Goal: Entertainment & Leisure: Consume media (video, audio)

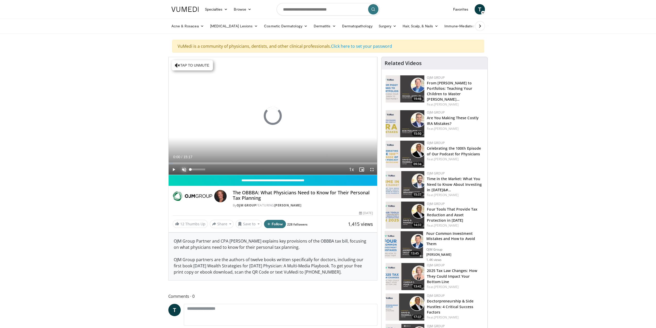
click at [185, 167] on span "Video Player" at bounding box center [184, 169] width 10 height 10
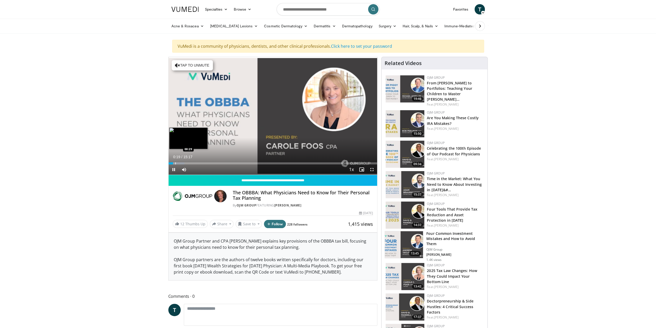
click at [175, 162] on video-js "**********" at bounding box center [273, 116] width 209 height 118
click at [178, 164] on span "Video Player" at bounding box center [174, 169] width 10 height 10
click at [174, 168] on span "Video Player" at bounding box center [174, 169] width 10 height 10
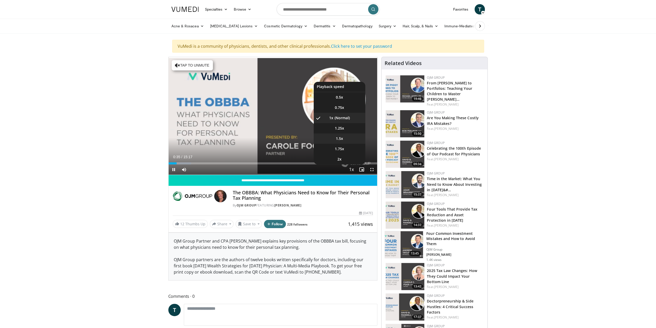
click at [343, 138] on span "1.5x" at bounding box center [339, 138] width 7 height 5
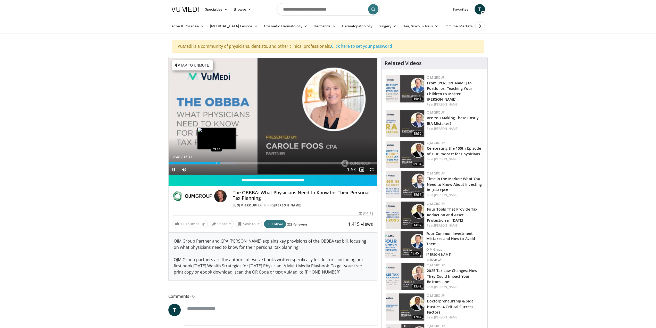
click at [217, 163] on div "Progress Bar" at bounding box center [217, 163] width 1 height 2
click at [214, 162] on div "Progress Bar" at bounding box center [214, 163] width 1 height 2
click at [209, 161] on div "Loaded : 31.64% 03:23 02:56" at bounding box center [273, 161] width 209 height 5
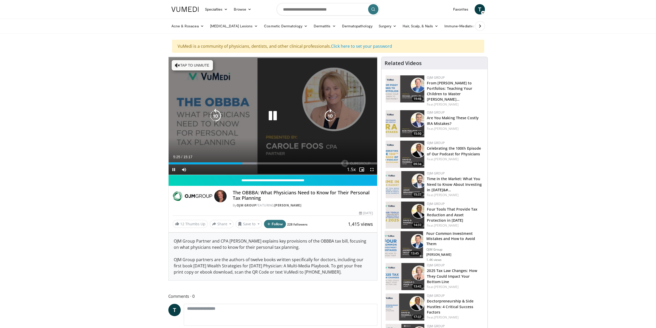
click at [270, 119] on icon "Video Player" at bounding box center [273, 116] width 14 height 14
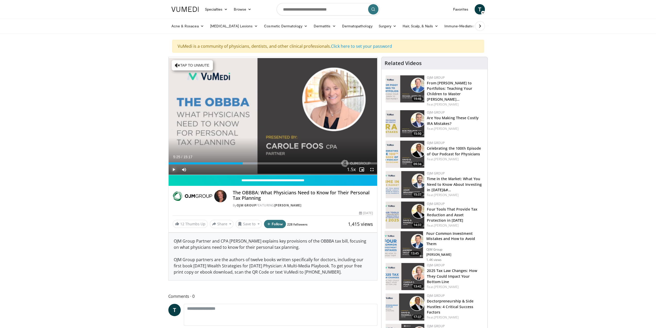
click at [173, 168] on span "Video Player" at bounding box center [174, 169] width 10 height 10
click at [258, 163] on div "Progress Bar" at bounding box center [258, 163] width 1 height 2
click at [265, 163] on div "Progress Bar" at bounding box center [265, 163] width 1 height 2
click at [268, 162] on div "Loaded : 52.97% 07:03 07:10" at bounding box center [273, 163] width 209 height 2
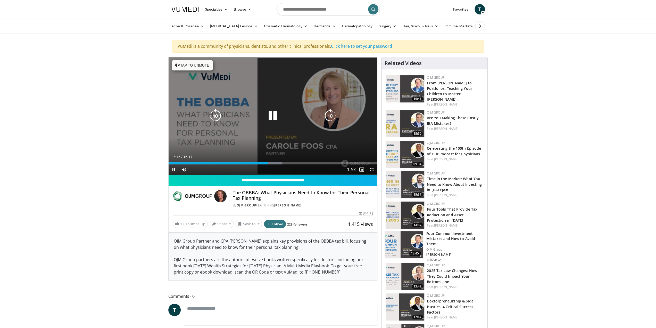
click at [271, 162] on div "10 seconds Tap to unmute" at bounding box center [273, 116] width 209 height 118
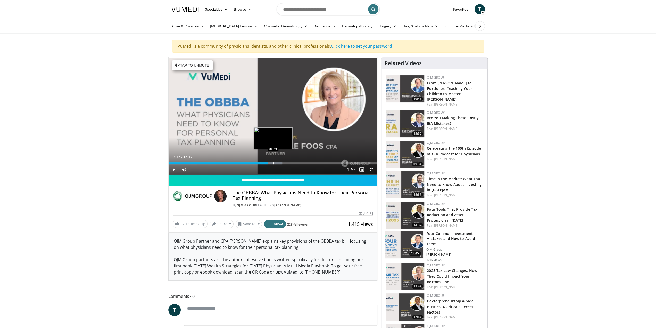
click at [273, 162] on div "Progress Bar" at bounding box center [273, 163] width 1 height 2
click at [173, 168] on span "Video Player" at bounding box center [174, 169] width 10 height 10
click at [279, 162] on div "Loaded : 58.92% 07:58 08:08" at bounding box center [273, 163] width 209 height 2
click at [305, 162] on div "Progress Bar" at bounding box center [305, 163] width 1 height 2
click at [307, 162] on div "Progress Bar" at bounding box center [307, 163] width 1 height 2
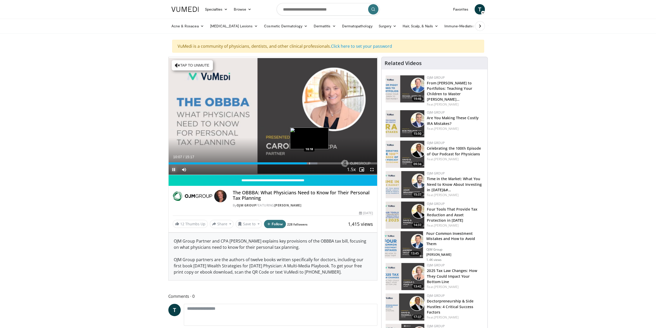
click at [309, 162] on div "Progress Bar" at bounding box center [309, 163] width 1 height 2
click at [313, 162] on div "Progress Bar" at bounding box center [313, 163] width 1 height 2
click at [316, 162] on div "Loaded : 74.60% 10:36 10:49" at bounding box center [273, 163] width 209 height 2
click at [314, 162] on div "Progress Bar" at bounding box center [314, 163] width 1 height 2
click at [352, 162] on div "Progress Bar" at bounding box center [352, 163] width 1 height 2
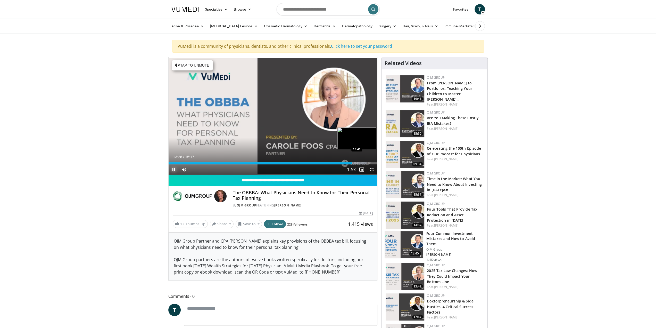
click at [357, 162] on div "Progress Bar" at bounding box center [357, 163] width 1 height 2
drag, startPoint x: 174, startPoint y: 167, endPoint x: 183, endPoint y: 164, distance: 9.1
click at [174, 167] on span "Video Player" at bounding box center [174, 169] width 10 height 10
click at [404, 115] on img at bounding box center [405, 123] width 39 height 27
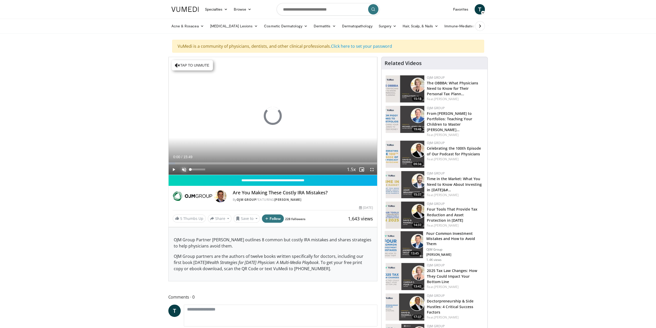
click at [185, 167] on span "Video Player" at bounding box center [184, 169] width 10 height 10
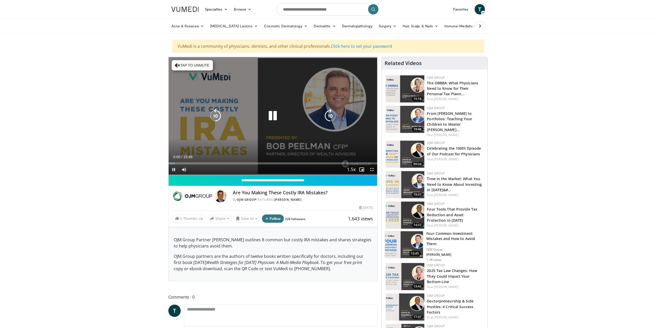
click at [197, 62] on button "Tap to unmute" at bounding box center [192, 65] width 41 height 10
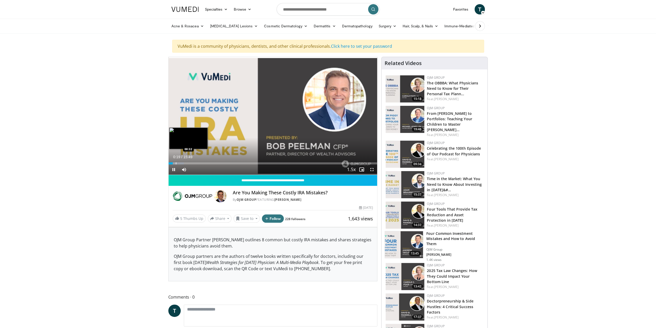
click at [175, 162] on div "Loaded : 7.31% 00:19 00:32" at bounding box center [273, 163] width 209 height 2
click at [179, 161] on div "Loaded : 7.31% 00:32 00:46" at bounding box center [273, 161] width 209 height 5
click at [196, 163] on div "Progress Bar" at bounding box center [196, 163] width 1 height 2
click at [197, 163] on div "Progress Bar" at bounding box center [197, 163] width 1 height 2
click at [200, 162] on div "Progress Bar" at bounding box center [200, 163] width 1 height 2
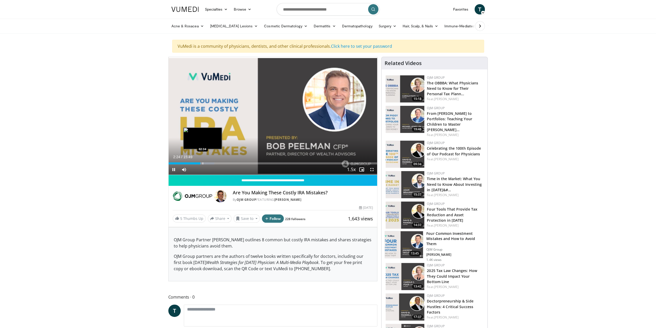
click at [203, 162] on div "Progress Bar" at bounding box center [203, 163] width 1 height 2
click at [205, 163] on div "Progress Bar" at bounding box center [205, 163] width 1 height 2
click at [207, 163] on div "Progress Bar" at bounding box center [207, 163] width 1 height 2
click at [210, 163] on div "Loaded : 25.07% 02:58 03:11" at bounding box center [273, 163] width 209 height 2
click at [219, 163] on div "Progress Bar" at bounding box center [219, 163] width 1 height 2
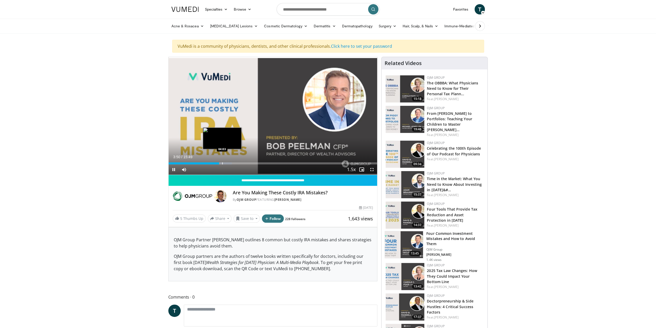
click at [222, 163] on div "Progress Bar" at bounding box center [222, 163] width 1 height 2
click at [225, 163] on div "Progress Bar" at bounding box center [225, 163] width 1 height 2
click at [228, 163] on div "Progress Bar" at bounding box center [228, 163] width 1 height 2
click at [232, 163] on div "Progress Bar" at bounding box center [232, 163] width 1 height 2
click at [236, 163] on div "Progress Bar" at bounding box center [236, 163] width 1 height 2
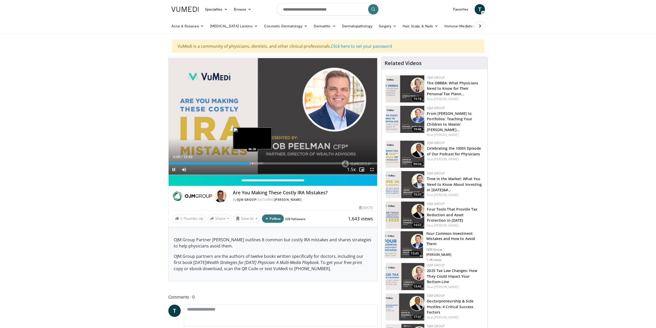
click at [252, 163] on div "Loaded : 45.33% 06:08 06:20" at bounding box center [273, 163] width 209 height 2
click at [254, 162] on div "Progress Bar" at bounding box center [254, 163] width 1 height 2
click at [257, 162] on div "Progress Bar" at bounding box center [257, 163] width 1 height 2
click at [273, 163] on div "Loaded : 55.37% 07:46 07:51" at bounding box center [273, 163] width 209 height 2
click at [276, 163] on div "Progress Bar" at bounding box center [276, 163] width 1 height 2
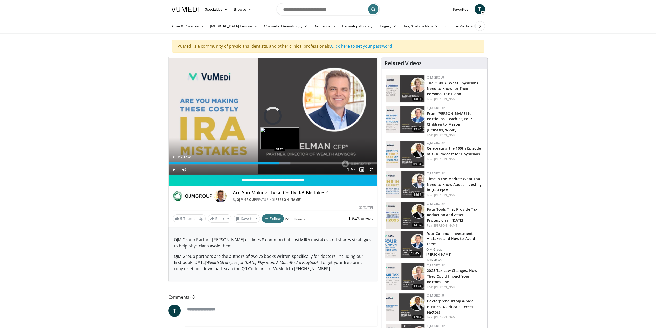
click at [279, 162] on div "Loaded : 58.50% 08:25 08:25" at bounding box center [273, 163] width 209 height 2
click at [306, 163] on div "Progress Bar" at bounding box center [306, 163] width 1 height 2
click at [308, 162] on div "Progress Bar" at bounding box center [308, 163] width 1 height 2
click at [315, 163] on div "Progress Bar" at bounding box center [315, 163] width 1 height 2
click at [318, 163] on div "Progress Bar" at bounding box center [318, 163] width 1 height 2
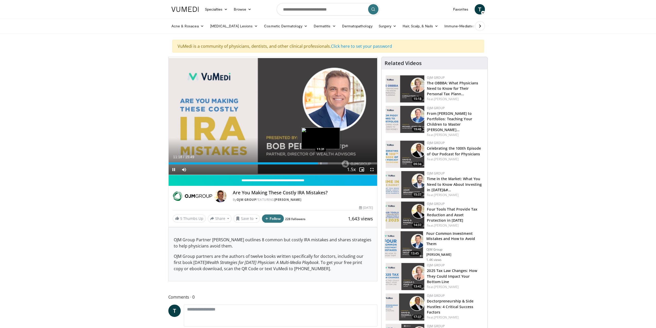
click at [321, 163] on div "Progress Bar" at bounding box center [321, 163] width 1 height 2
click at [324, 162] on div "Progress Bar" at bounding box center [324, 163] width 1 height 2
click at [326, 162] on div "Progress Bar" at bounding box center [326, 163] width 1 height 2
click at [330, 162] on div "Progress Bar" at bounding box center [330, 163] width 1 height 2
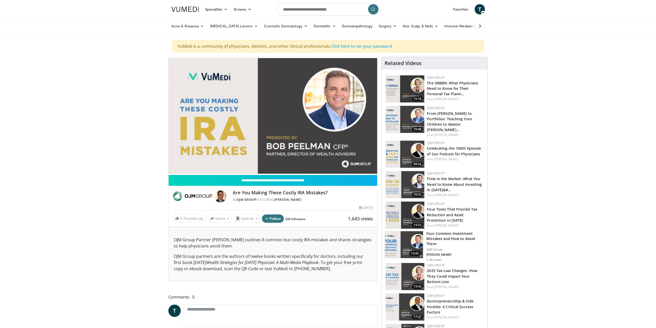
click at [333, 172] on div "Loaded : 83.58% 12:14 12:20" at bounding box center [273, 173] width 209 height 2
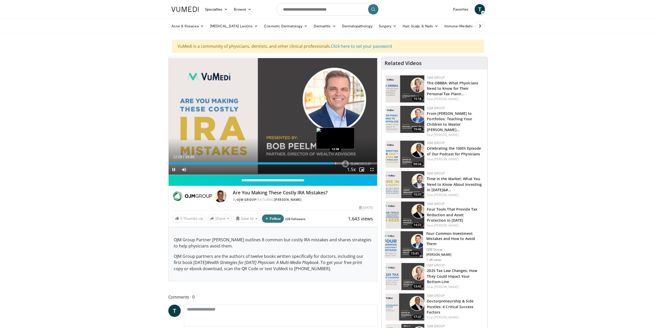
click at [335, 162] on div "Progress Bar" at bounding box center [335, 163] width 1 height 2
click at [340, 162] on div "Progress Bar" at bounding box center [340, 163] width 1 height 2
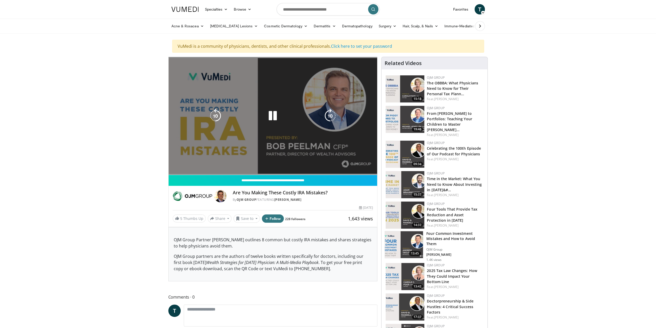
click at [342, 162] on video-js "**********" at bounding box center [273, 116] width 209 height 118
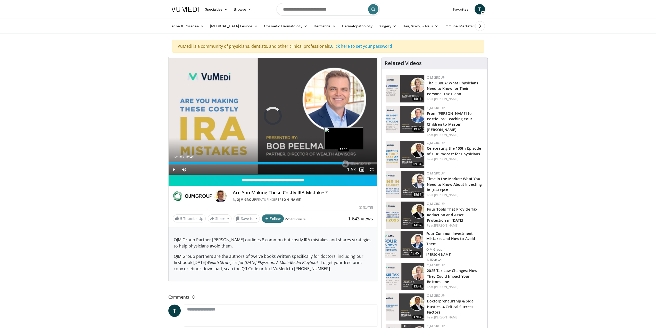
click at [343, 162] on div "Loaded : 88.80% 13:02 13:15" at bounding box center [273, 163] width 209 height 2
click at [346, 162] on div "Progress Bar" at bounding box center [346, 163] width 1 height 2
click at [351, 162] on div "Progress Bar" at bounding box center [351, 163] width 1 height 2
click at [359, 162] on div "Progress Bar" at bounding box center [359, 163] width 1 height 2
click at [172, 169] on span "Video Player" at bounding box center [174, 169] width 10 height 10
